Goal: Find contact information: Find contact information

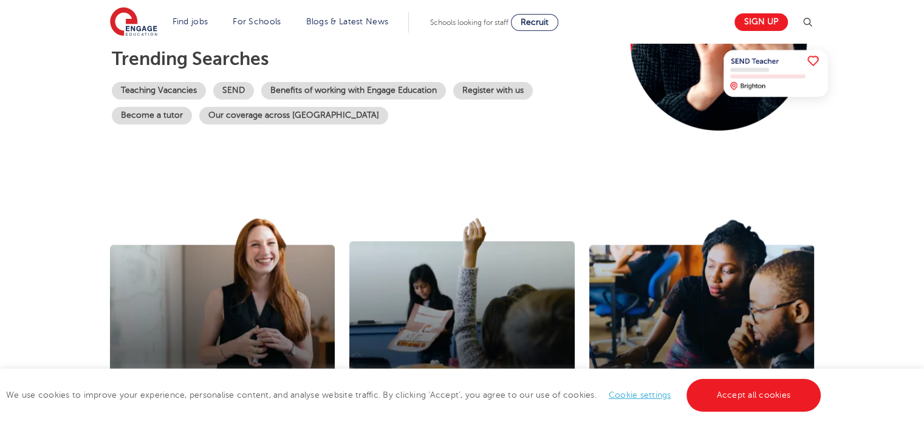
scroll to position [265, 0]
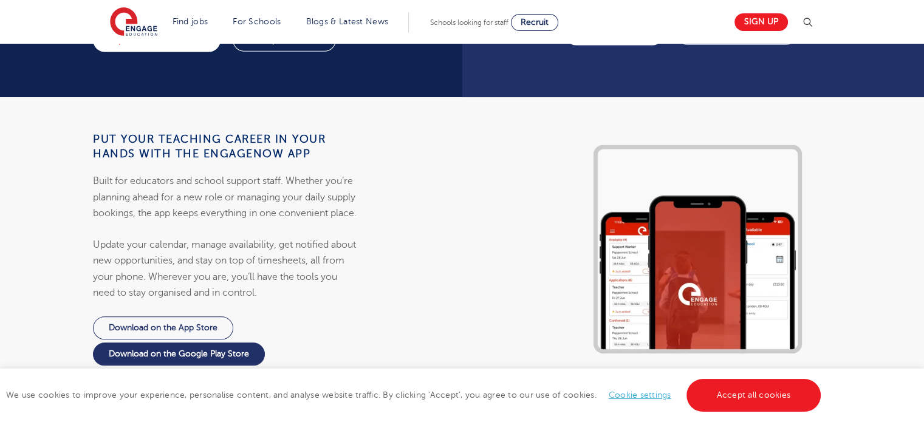
click at [202, 177] on p "Built for educators and school support staff. Whether you’re planning ahead for…" at bounding box center [226, 197] width 267 height 48
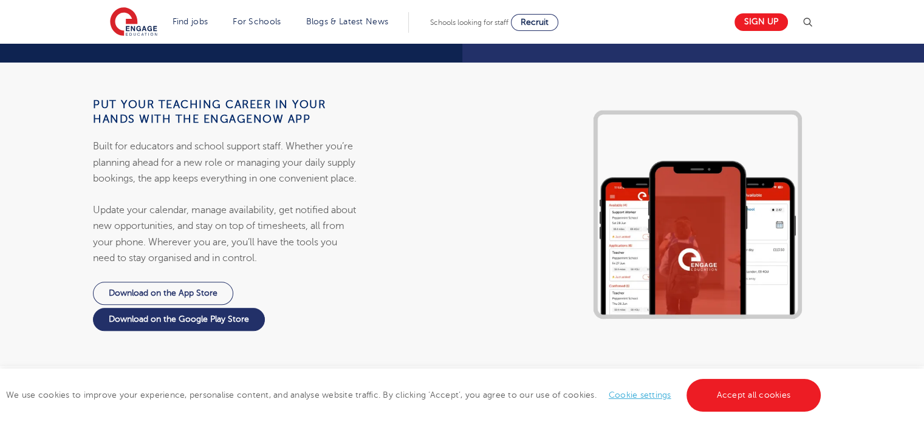
scroll to position [1153, 0]
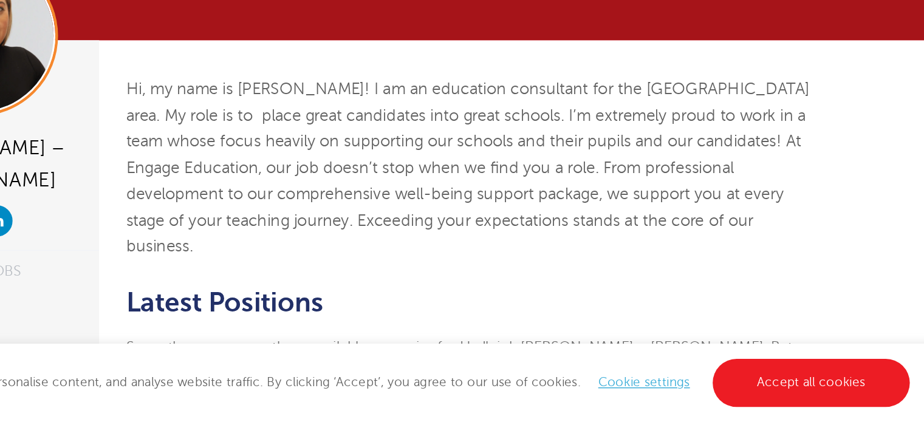
scroll to position [3, 0]
